Goal: Task Accomplishment & Management: Complete application form

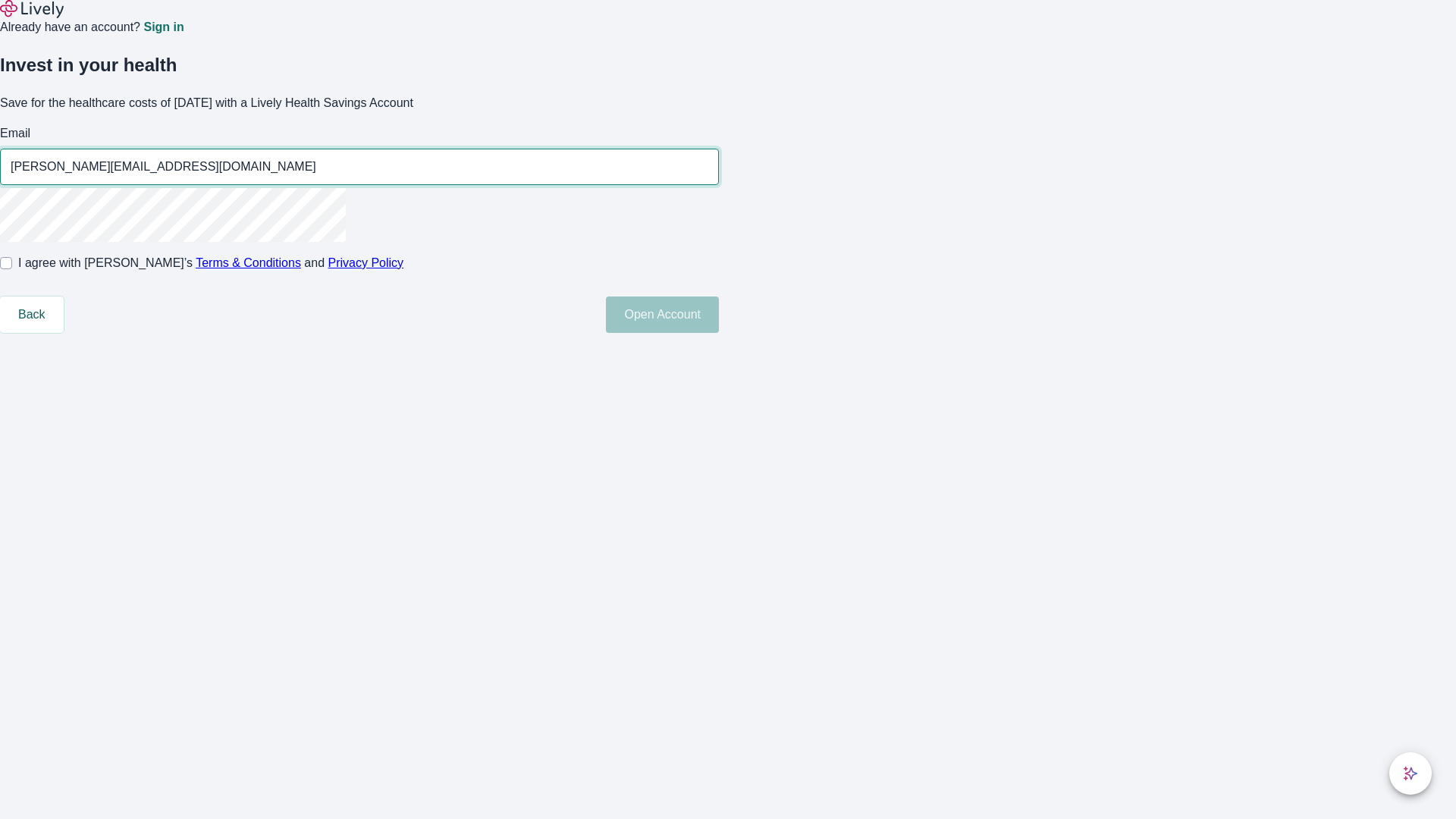
type input "[PERSON_NAME][EMAIL_ADDRESS][DOMAIN_NAME]"
click at [12, 269] on input "I agree with Lively’s Terms & Conditions and Privacy Policy" at bounding box center [6, 263] width 12 height 12
checkbox input "true"
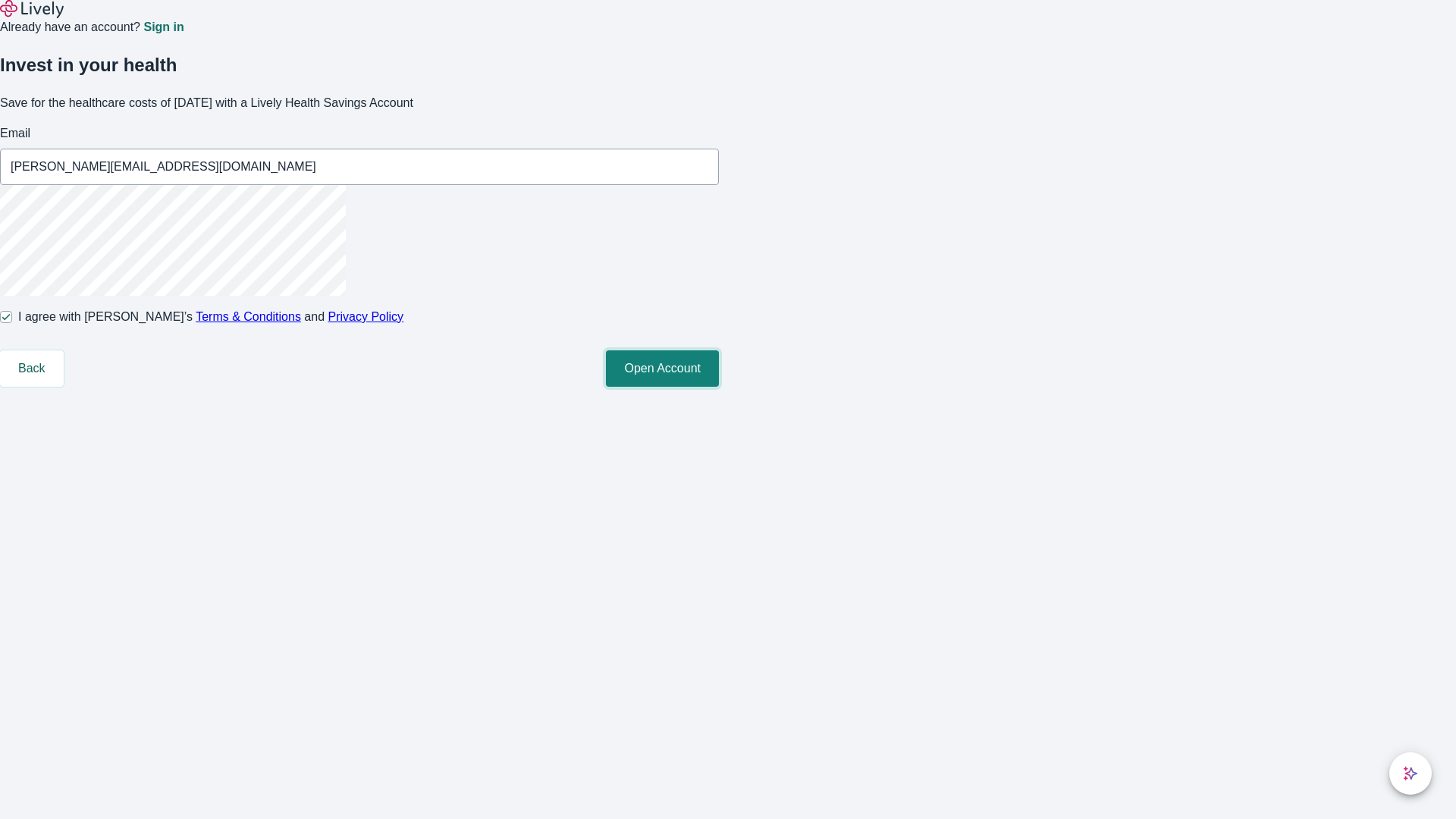
click at [719, 387] on button "Open Account" at bounding box center [662, 368] width 113 height 36
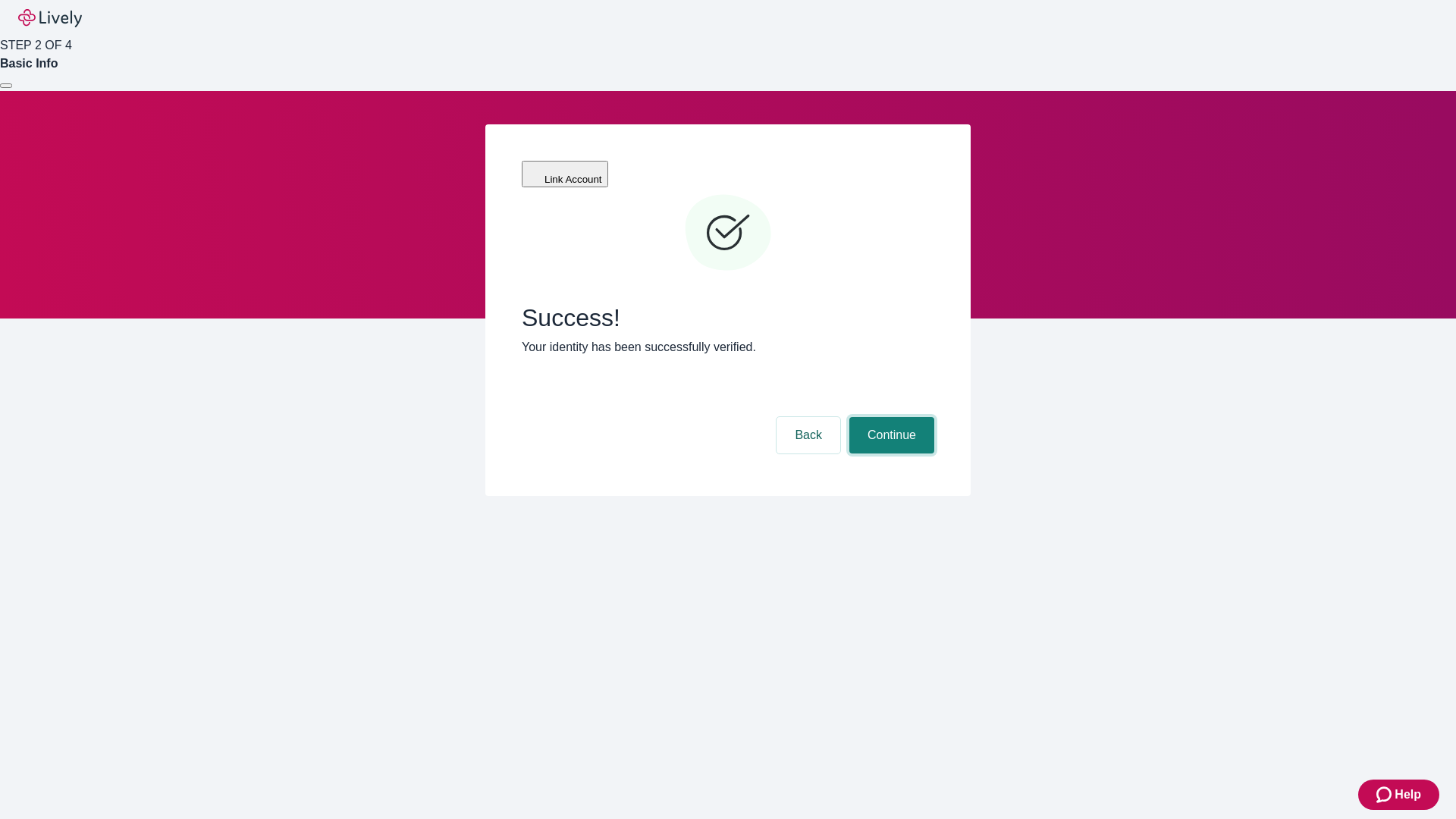
click at [890, 417] on button "Continue" at bounding box center [892, 435] width 85 height 36
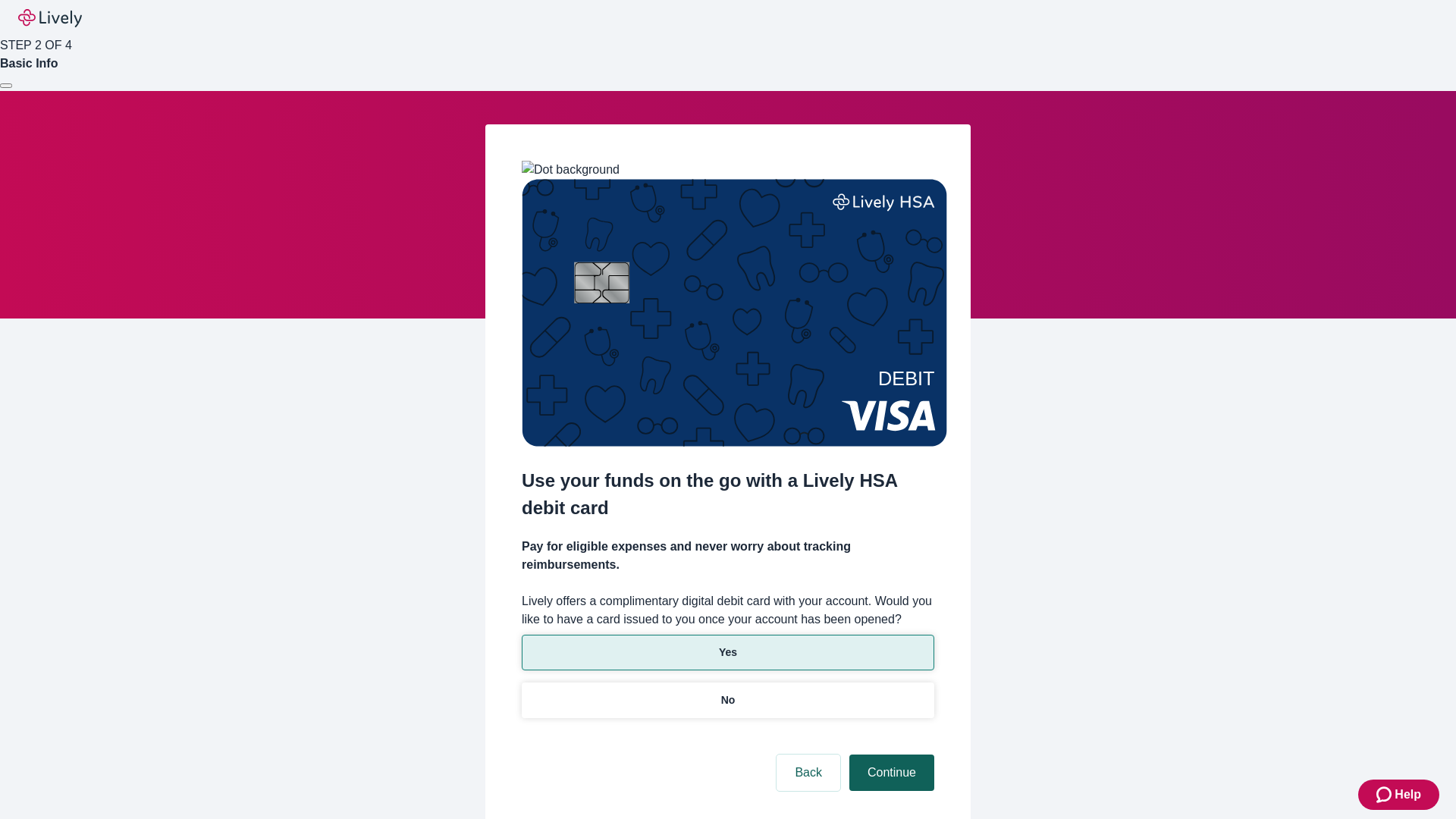
click at [727, 645] on p "Yes" at bounding box center [728, 653] width 18 height 16
click at [890, 754] on button "Continue" at bounding box center [892, 772] width 85 height 36
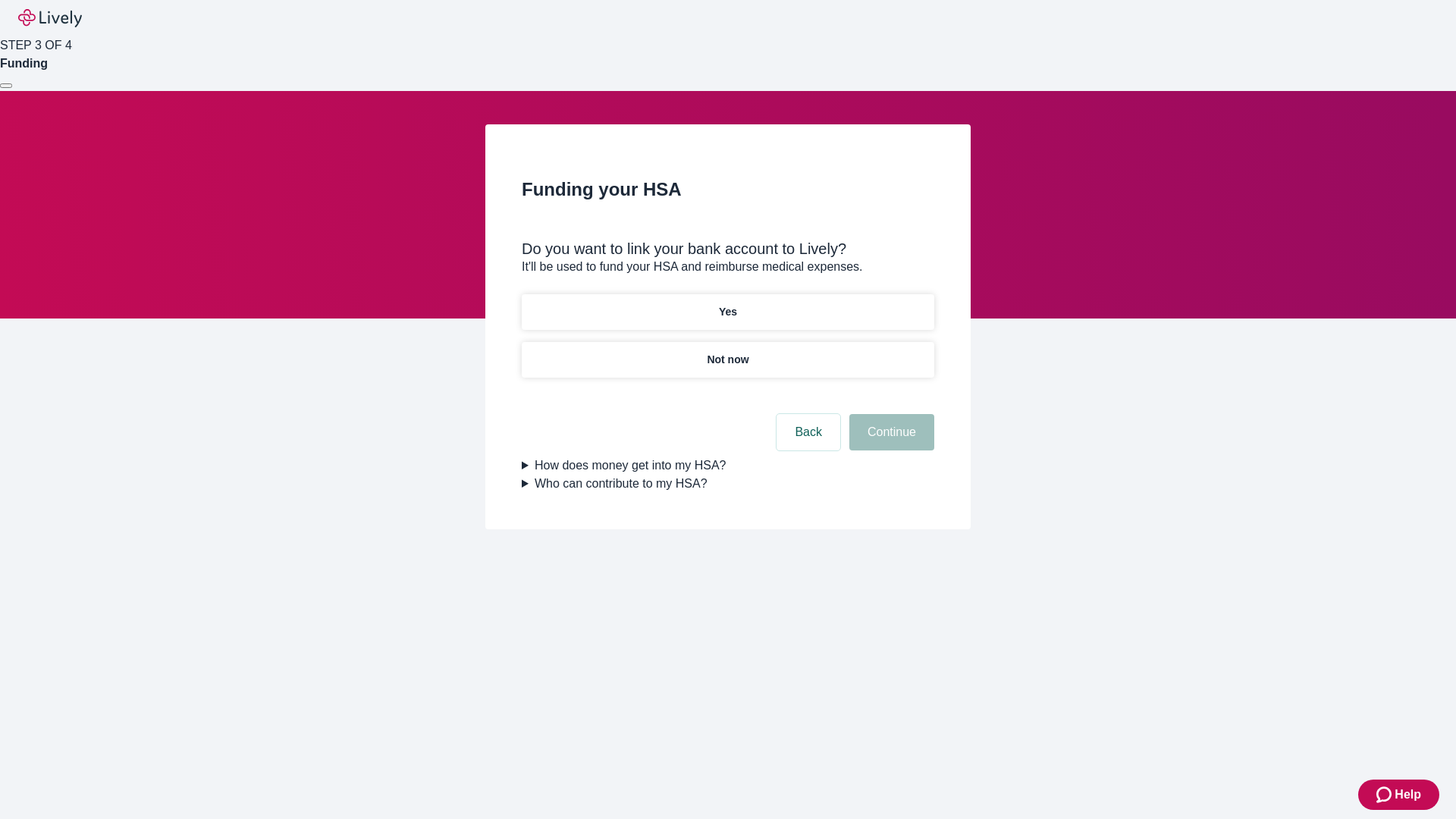
click at [727, 352] on p "Not now" at bounding box center [728, 360] width 42 height 16
click at [890, 441] on button "Continue" at bounding box center [892, 432] width 85 height 36
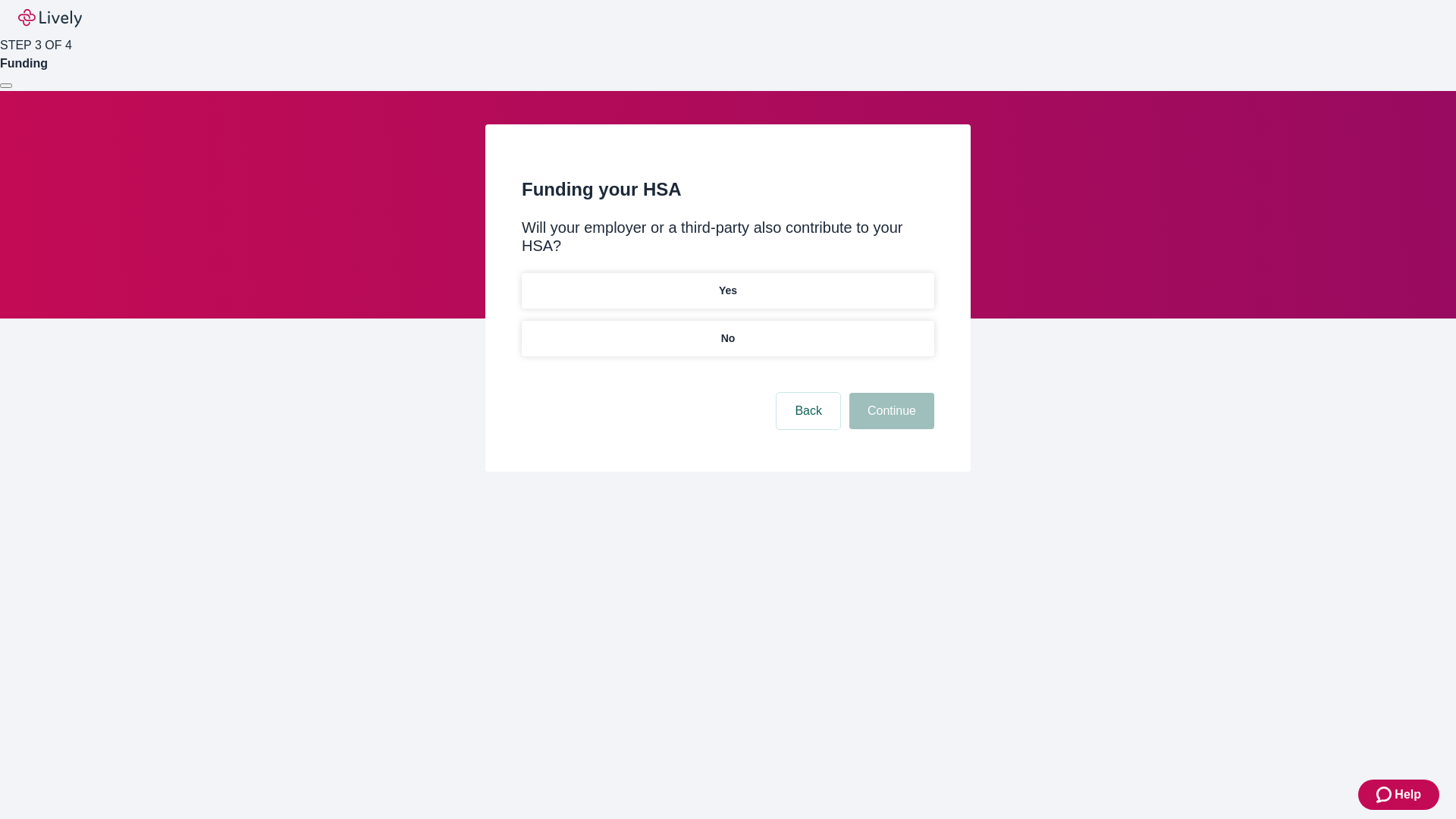
click at [727, 331] on p "No" at bounding box center [728, 339] width 14 height 16
click at [890, 393] on button "Continue" at bounding box center [892, 411] width 85 height 36
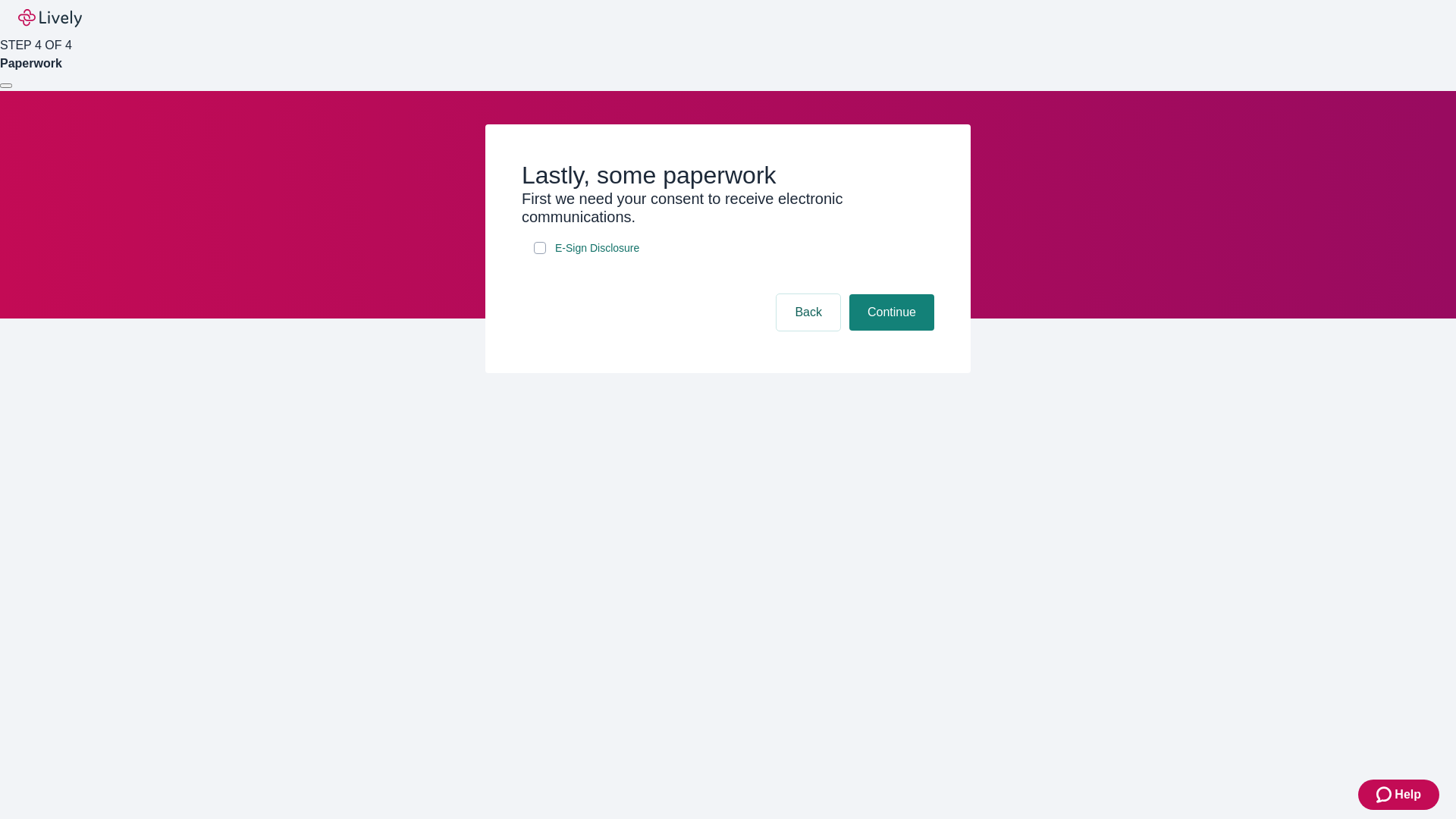
click at [541, 254] on input "E-Sign Disclosure" at bounding box center [540, 247] width 12 height 12
checkbox input "true"
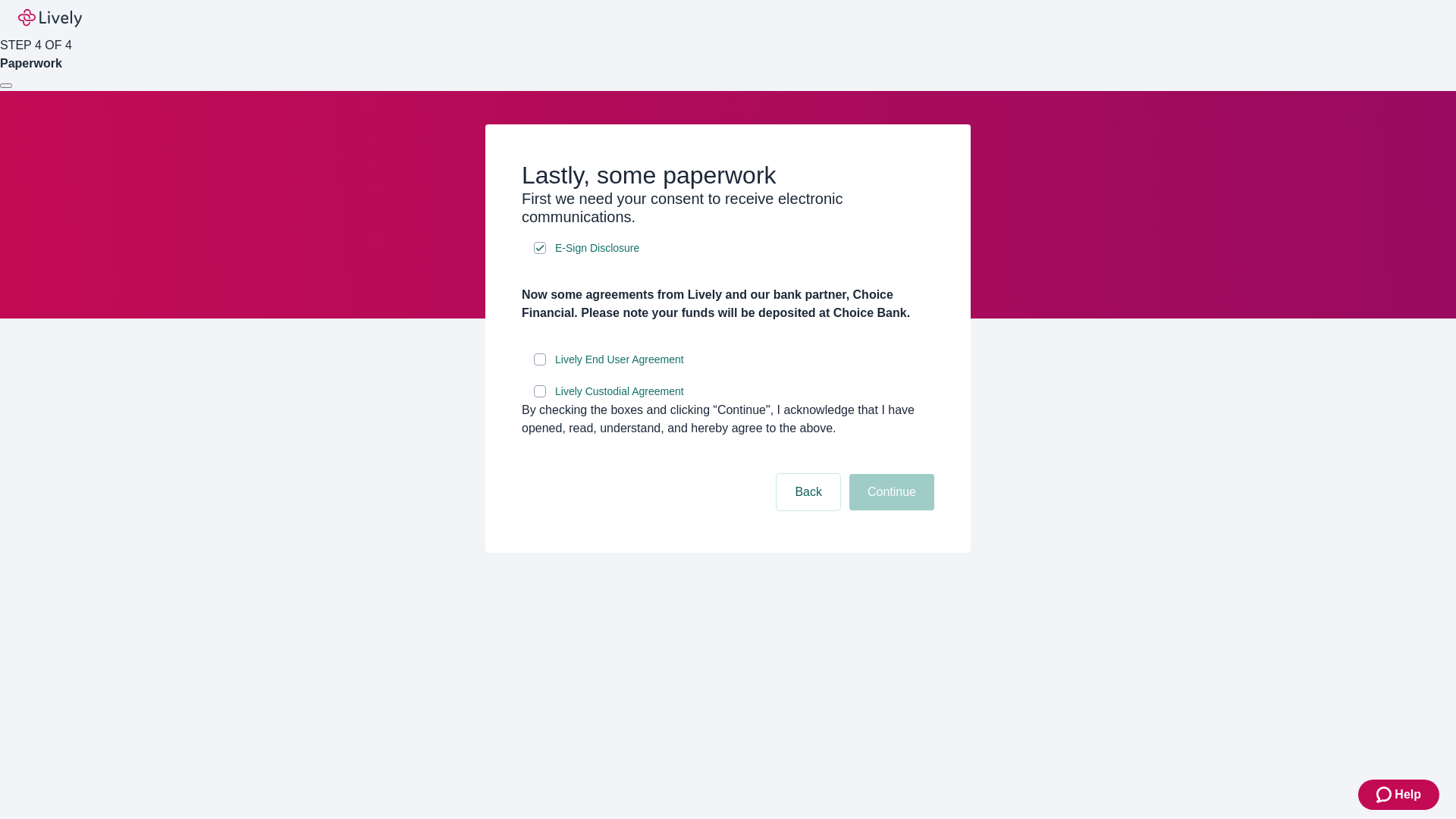
click at [541, 365] on input "Lively End User Agreement" at bounding box center [540, 359] width 12 height 12
checkbox input "true"
click at [541, 398] on input "Lively Custodial Agreement" at bounding box center [540, 391] width 12 height 12
checkbox input "true"
click at [890, 510] on button "Continue" at bounding box center [892, 492] width 85 height 36
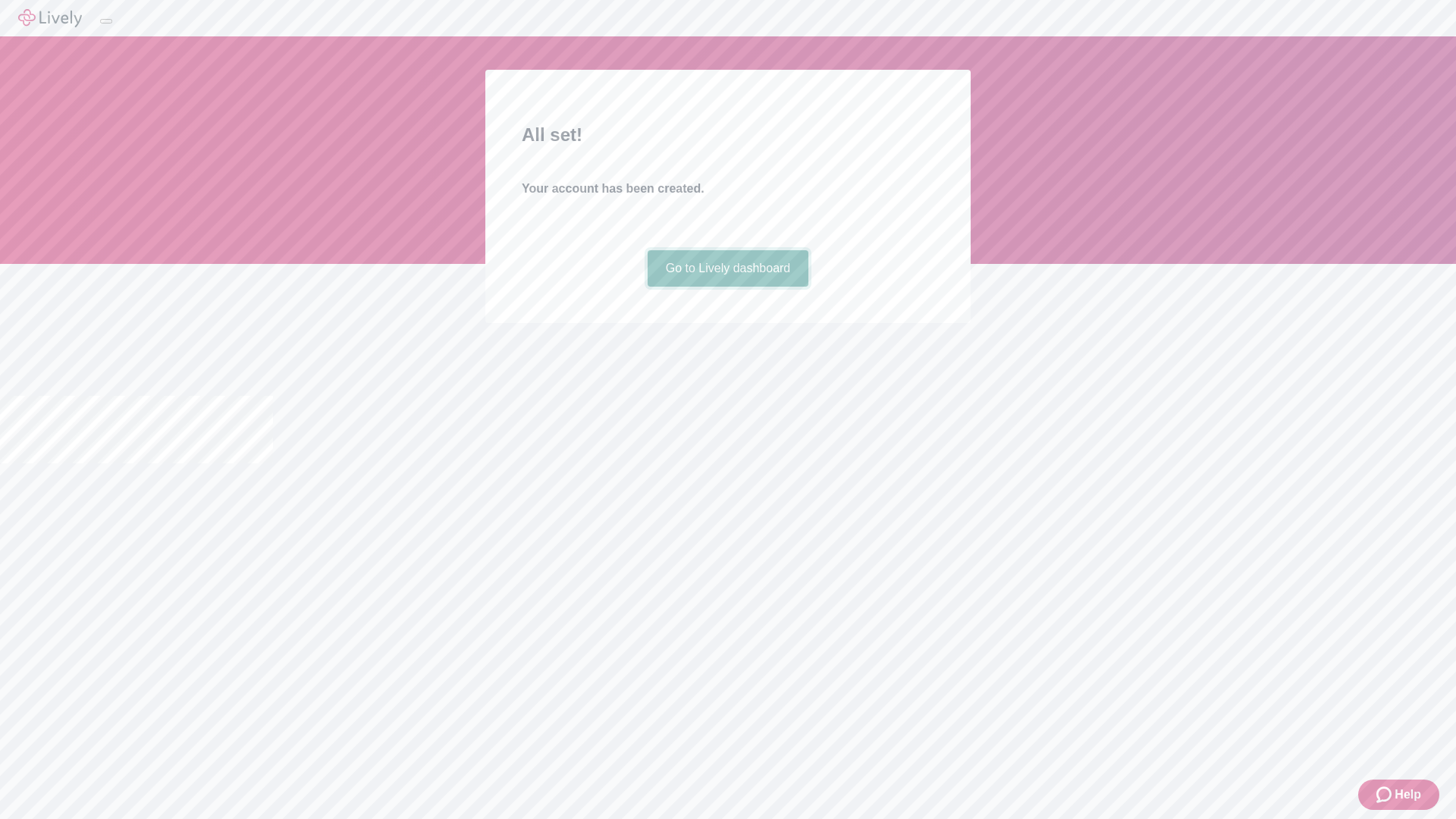
click at [727, 286] on link "Go to Lively dashboard" at bounding box center [729, 268] width 162 height 36
